Goal: Information Seeking & Learning: Check status

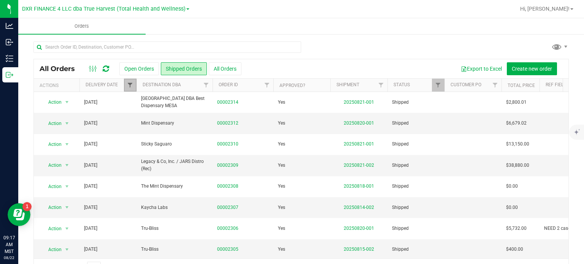
click at [127, 86] on span "Filter" at bounding box center [130, 85] width 6 height 6
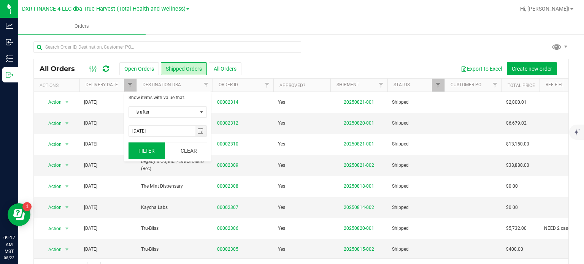
click at [151, 145] on button "Filter" at bounding box center [147, 151] width 37 height 17
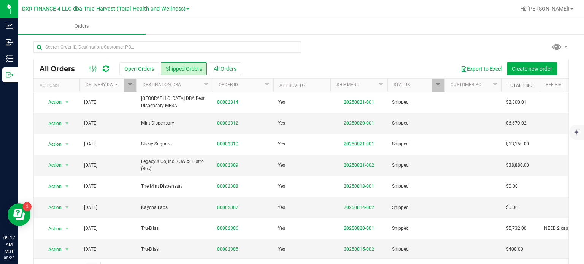
click at [520, 86] on link "Total Price" at bounding box center [521, 85] width 27 height 5
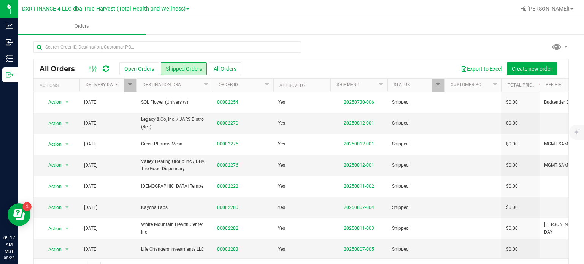
click at [482, 69] on button "Export to Excel" at bounding box center [481, 68] width 51 height 13
click at [181, 65] on button "Shipped Orders" at bounding box center [184, 68] width 46 height 13
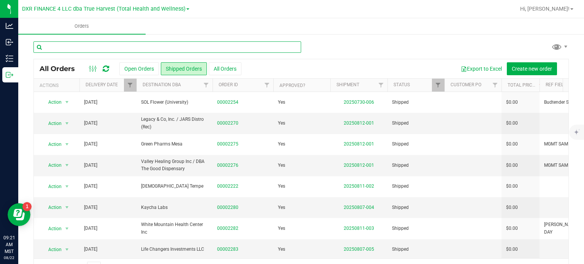
click at [126, 47] on input "text" at bounding box center [167, 46] width 268 height 11
click at [59, 45] on input "text" at bounding box center [167, 46] width 268 height 11
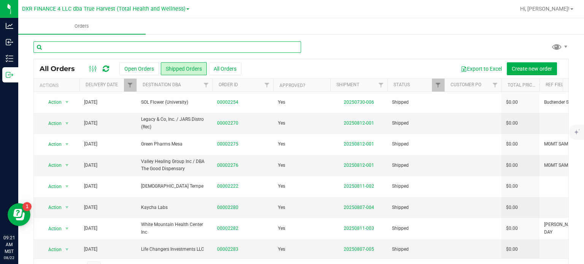
click at [52, 50] on input "text" at bounding box center [167, 46] width 268 height 11
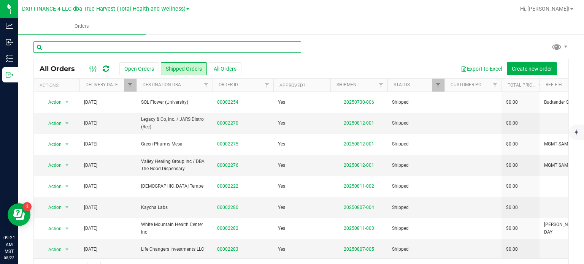
click at [52, 50] on input "text" at bounding box center [167, 46] width 268 height 11
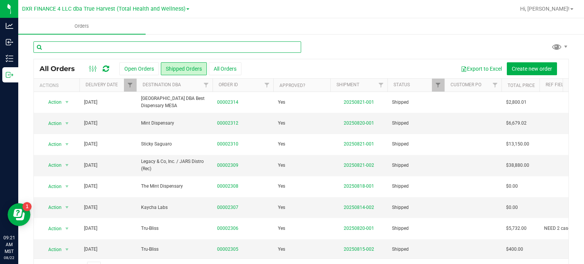
click at [96, 47] on input "text" at bounding box center [167, 46] width 268 height 11
type input "2309"
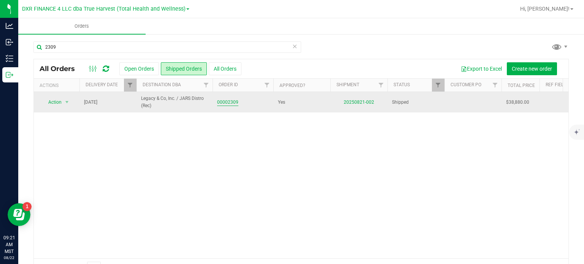
click at [228, 102] on link "00002309" at bounding box center [227, 102] width 21 height 7
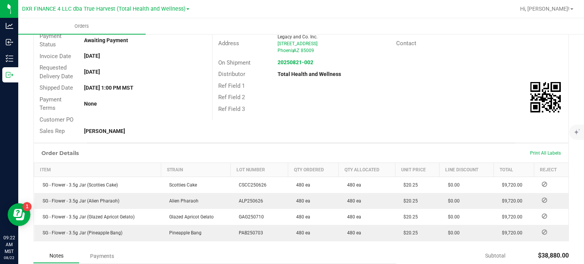
scroll to position [96, 0]
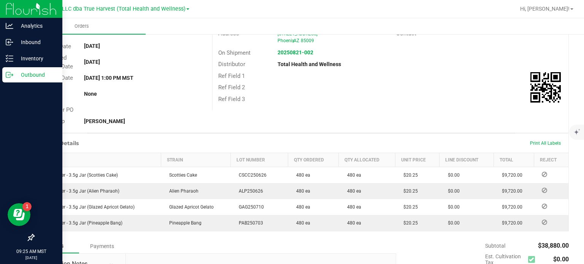
click at [21, 71] on p "Outbound" at bounding box center [36, 74] width 46 height 9
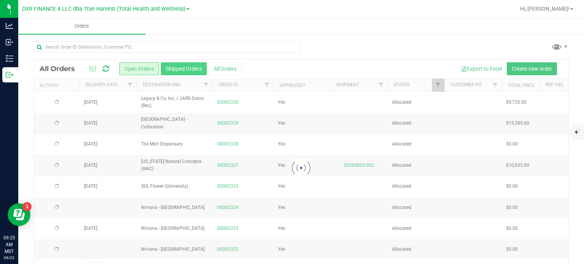
click at [177, 65] on button "Shipped Orders" at bounding box center [184, 68] width 46 height 13
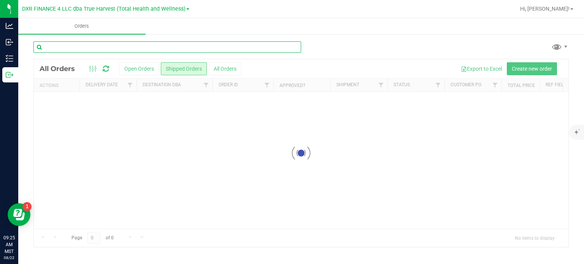
click at [108, 46] on input "text" at bounding box center [167, 46] width 268 height 11
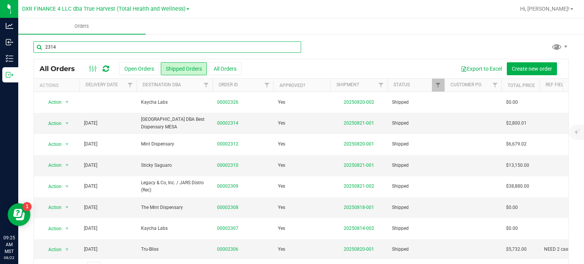
type input "2314"
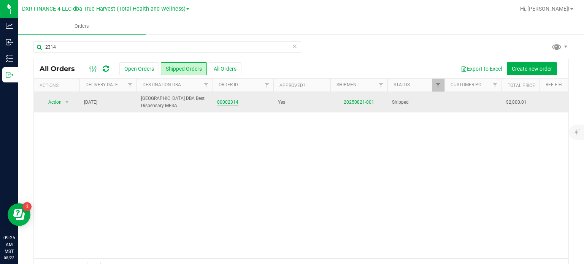
click at [236, 104] on link "00002314" at bounding box center [227, 102] width 21 height 7
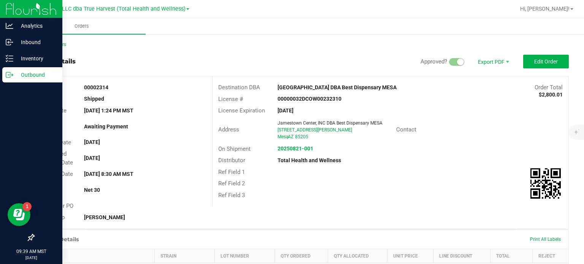
click at [16, 74] on p "Outbound" at bounding box center [36, 74] width 46 height 9
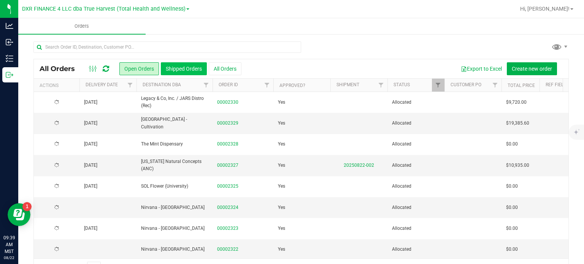
click at [193, 63] on button "Shipped Orders" at bounding box center [184, 68] width 46 height 13
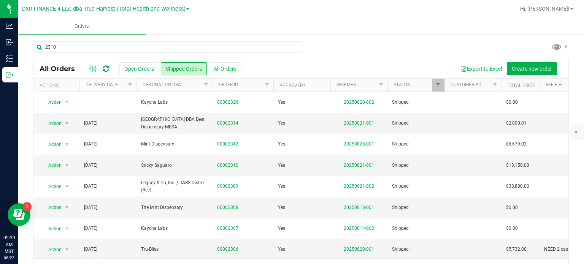
type input "2310"
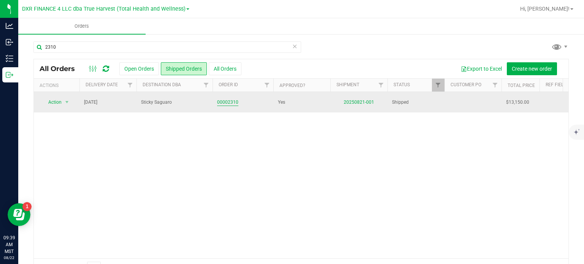
click at [234, 99] on link "00002310" at bounding box center [227, 102] width 21 height 7
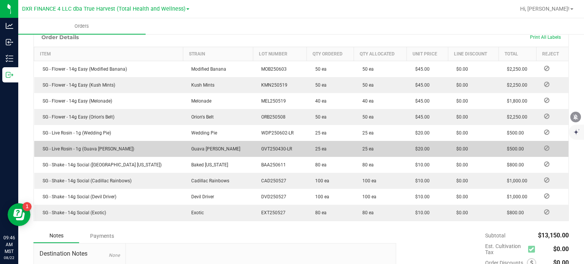
scroll to position [190, 0]
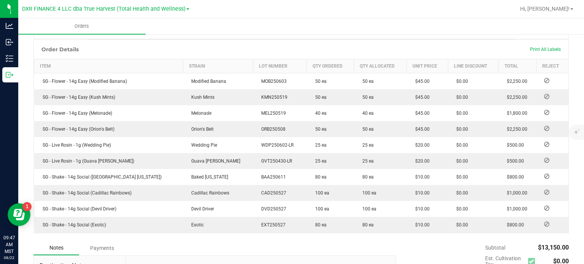
click at [319, 22] on ul "Orders" at bounding box center [310, 26] width 584 height 16
